Goal: Information Seeking & Learning: Learn about a topic

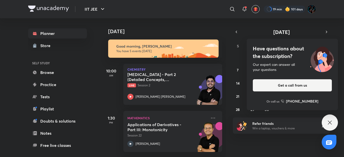
click at [168, 21] on div "Today" at bounding box center [164, 26] width 126 height 16
click at [188, 74] on h5 "Hydrocarbons - Part 2 (Detailed Concepts, Mechanism, Critical Thinking and Illu…" at bounding box center [159, 77] width 63 height 10
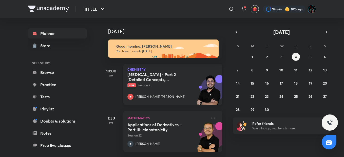
click at [157, 84] on p "Live Session 2" at bounding box center [168, 85] width 80 height 5
click at [145, 94] on div "Mohammad Kashif Alam" at bounding box center [168, 97] width 80 height 6
click at [211, 119] on icon at bounding box center [213, 118] width 6 height 6
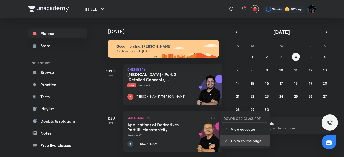
click at [236, 142] on p "Go to course page" at bounding box center [248, 140] width 35 height 5
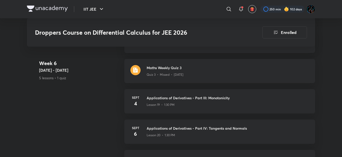
scroll to position [1015, 0]
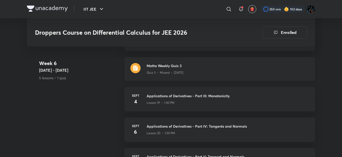
click at [183, 68] on div "Quiz 3 • Missed • [DATE]" at bounding box center [228, 71] width 162 height 7
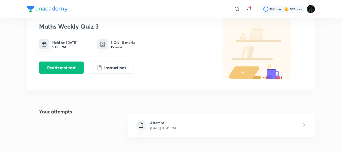
scroll to position [30, 0]
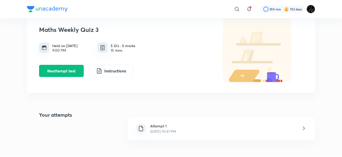
click at [207, 127] on div "Attempt 1 Sept 3, 2025, 10:41 PM" at bounding box center [221, 128] width 187 height 23
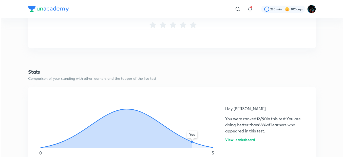
scroll to position [218, 0]
click at [231, 141] on h6 "View leaderboard" at bounding box center [239, 141] width 30 height 5
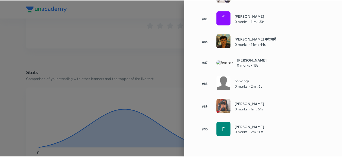
scroll to position [1988, 0]
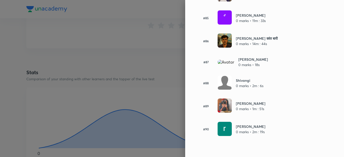
click at [113, 66] on div at bounding box center [172, 78] width 344 height 157
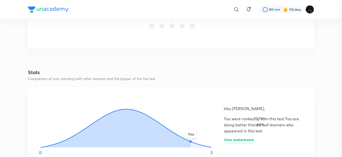
scroll to position [0, 0]
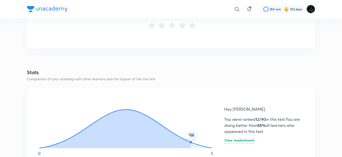
drag, startPoint x: 190, startPoint y: 141, endPoint x: 210, endPoint y: 146, distance: 20.4
click at [210, 146] on icon "You" at bounding box center [125, 122] width 185 height 56
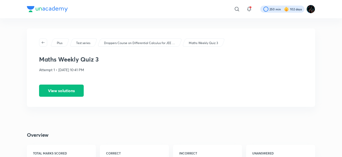
click at [283, 11] on div at bounding box center [282, 9] width 44 height 7
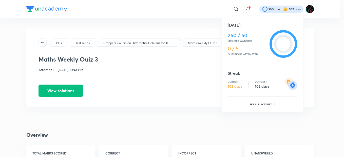
click at [215, 10] on div at bounding box center [172, 78] width 344 height 157
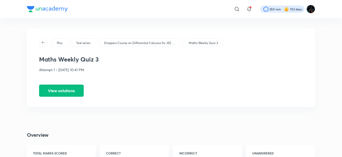
click at [275, 10] on div at bounding box center [282, 9] width 44 height 7
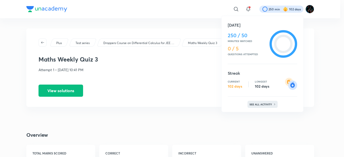
click at [260, 105] on p "See all activity" at bounding box center [262, 104] width 24 height 3
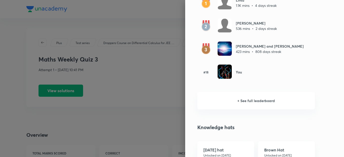
scroll to position [340, 0]
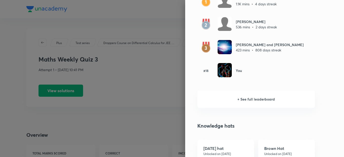
click at [257, 99] on h6 "+ See full leaderboard" at bounding box center [257, 100] width 118 height 18
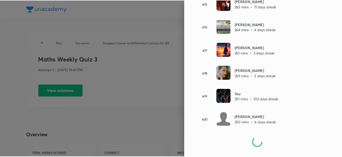
scroll to position [369, 0]
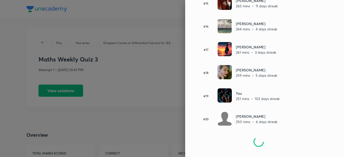
click at [152, 49] on div at bounding box center [172, 78] width 344 height 157
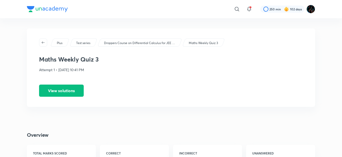
click at [53, 9] on img at bounding box center [47, 9] width 41 height 6
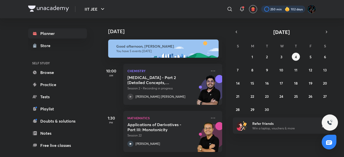
click at [268, 8] on div at bounding box center [284, 9] width 44 height 7
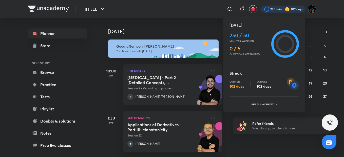
click at [192, 12] on div at bounding box center [172, 78] width 344 height 157
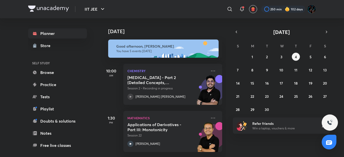
click at [188, 9] on div "​" at bounding box center [188, 9] width 93 height 12
click at [267, 57] on abbr "2" at bounding box center [267, 57] width 2 height 5
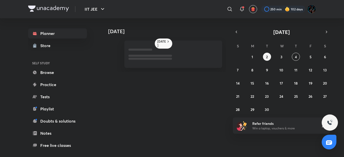
click at [276, 59] on div "31 1 2 3 4 5 6 7 8 9 10 11 12 13 14 15 16 17 18 19 20 21 22 23 24 25 26 27 28 2…" at bounding box center [281, 83] width 97 height 61
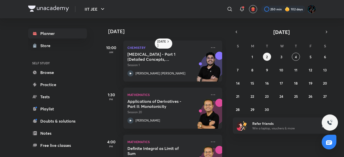
click at [292, 59] on div "31 1 2 3 4 5 6 7 8 9 10 11 12 13 14 15 16 17 18 19 20 21 22 23 24 25 26 27 28 2…" at bounding box center [281, 83] width 97 height 61
drag, startPoint x: 292, startPoint y: 59, endPoint x: 298, endPoint y: 58, distance: 5.4
click at [298, 58] on button "4" at bounding box center [296, 57] width 8 height 8
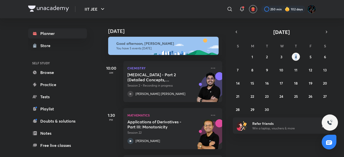
scroll to position [2, 0]
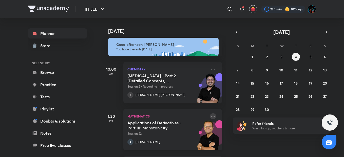
click at [210, 118] on icon at bounding box center [213, 116] width 6 height 6
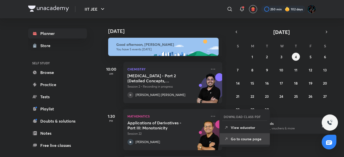
click at [234, 139] on p "Go to course page" at bounding box center [248, 138] width 35 height 5
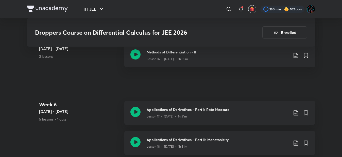
scroll to position [910, 0]
click at [224, 113] on div "Lesson 17 • [DATE] • 1h 51m" at bounding box center [218, 116] width 142 height 7
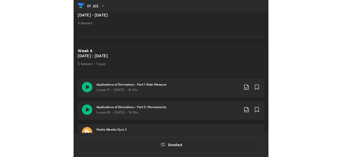
scroll to position [863, 0]
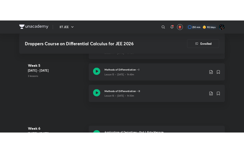
scroll to position [910, 0]
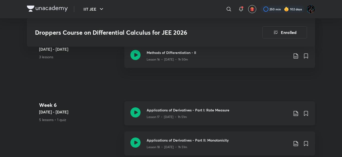
click at [295, 111] on icon at bounding box center [296, 114] width 6 height 6
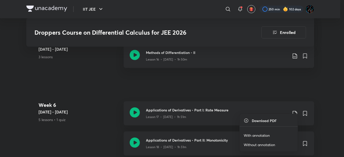
click at [255, 135] on p "With annotation" at bounding box center [257, 135] width 26 height 5
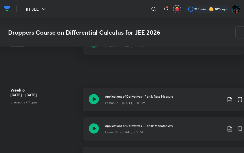
click at [230, 132] on icon at bounding box center [230, 129] width 6 height 6
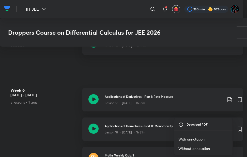
click at [197, 139] on p "With annotation" at bounding box center [191, 139] width 26 height 5
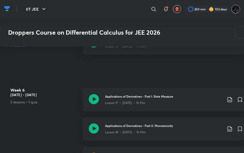
click at [238, 9] on img at bounding box center [235, 9] width 9 height 9
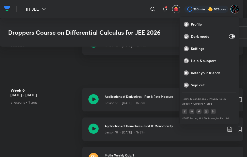
click at [167, 33] on div at bounding box center [123, 78] width 247 height 157
